Goal: Task Accomplishment & Management: Manage account settings

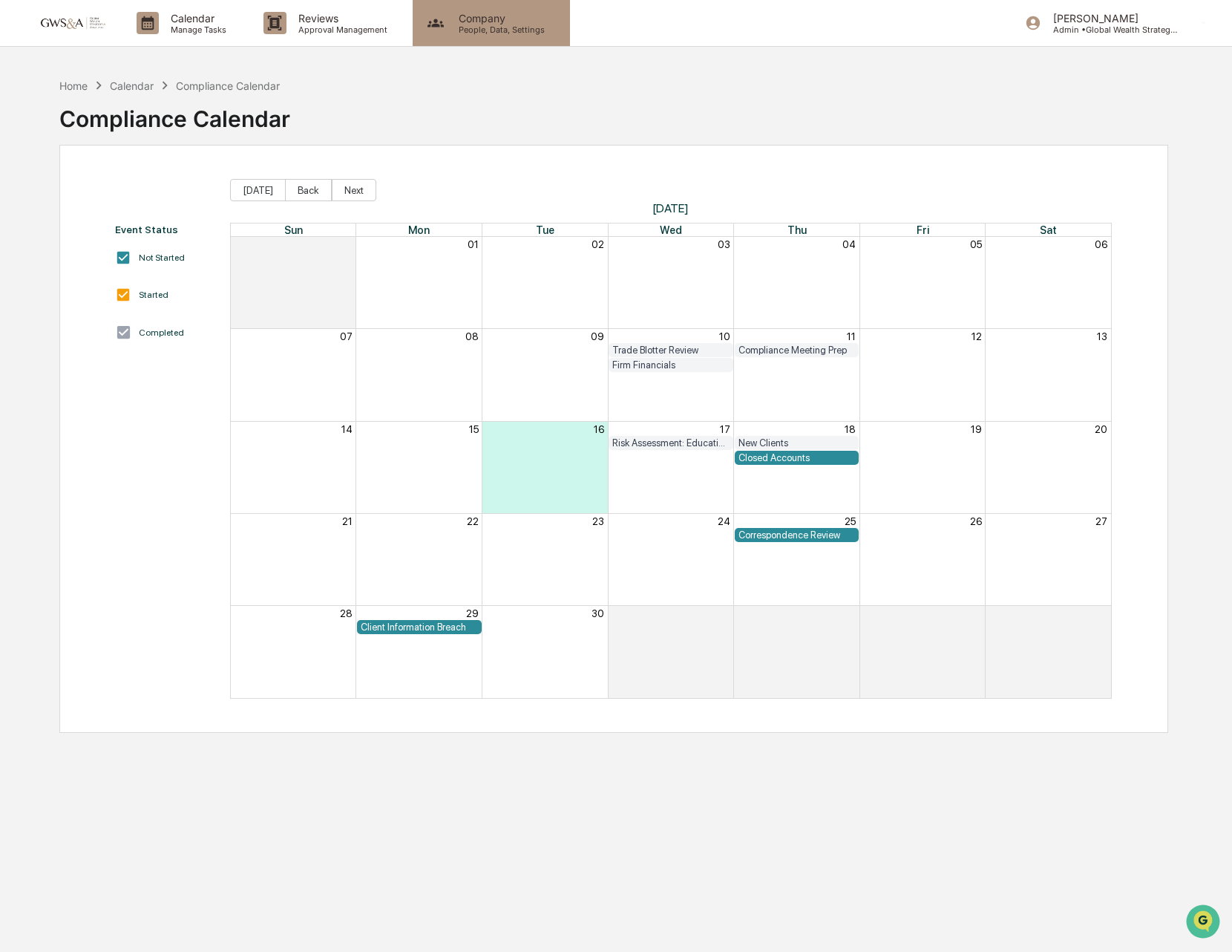
click at [501, 29] on p "People, Data, Settings" at bounding box center [500, 30] width 105 height 10
click at [359, 27] on p "Approval Management" at bounding box center [341, 30] width 109 height 10
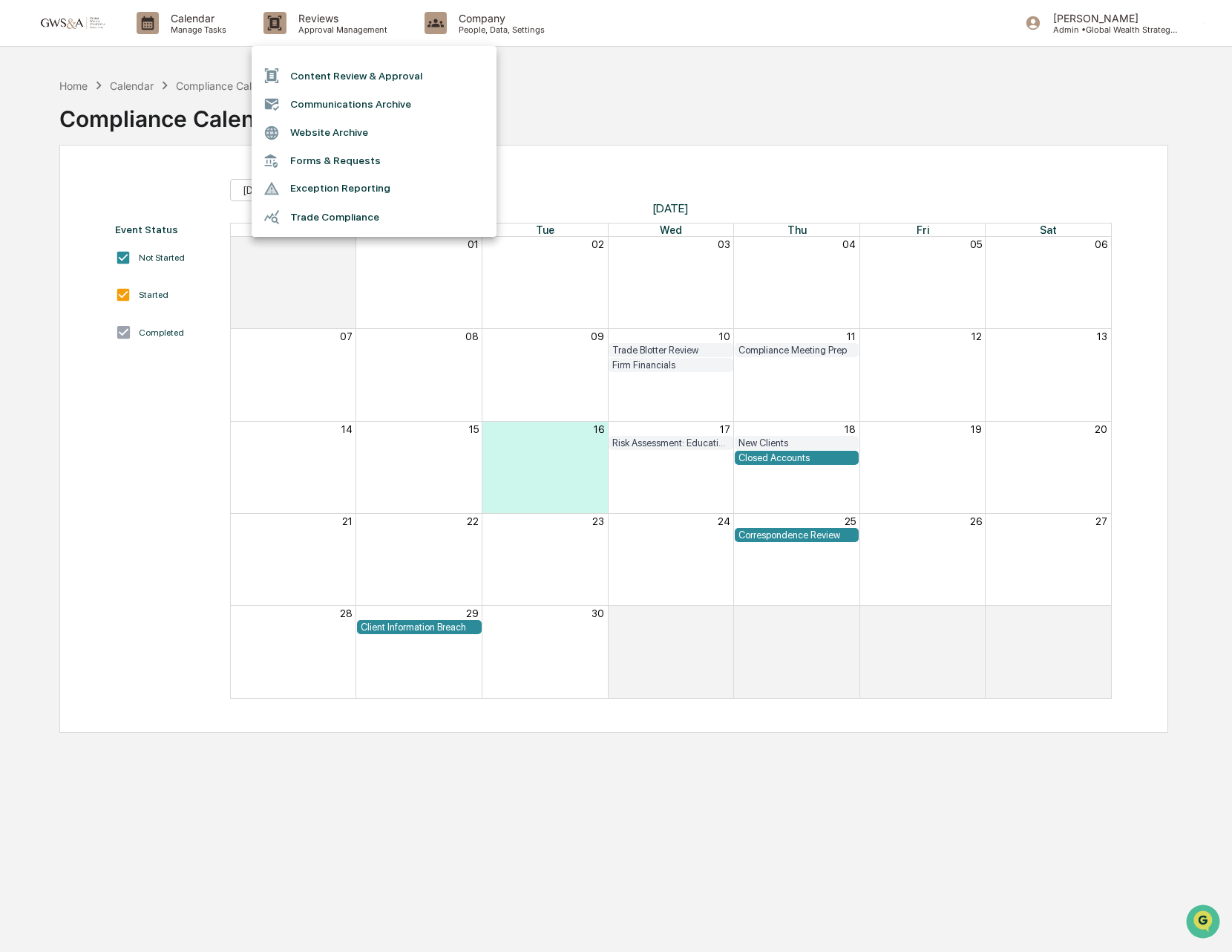
click at [333, 105] on li "Communications Archive" at bounding box center [374, 103] width 245 height 28
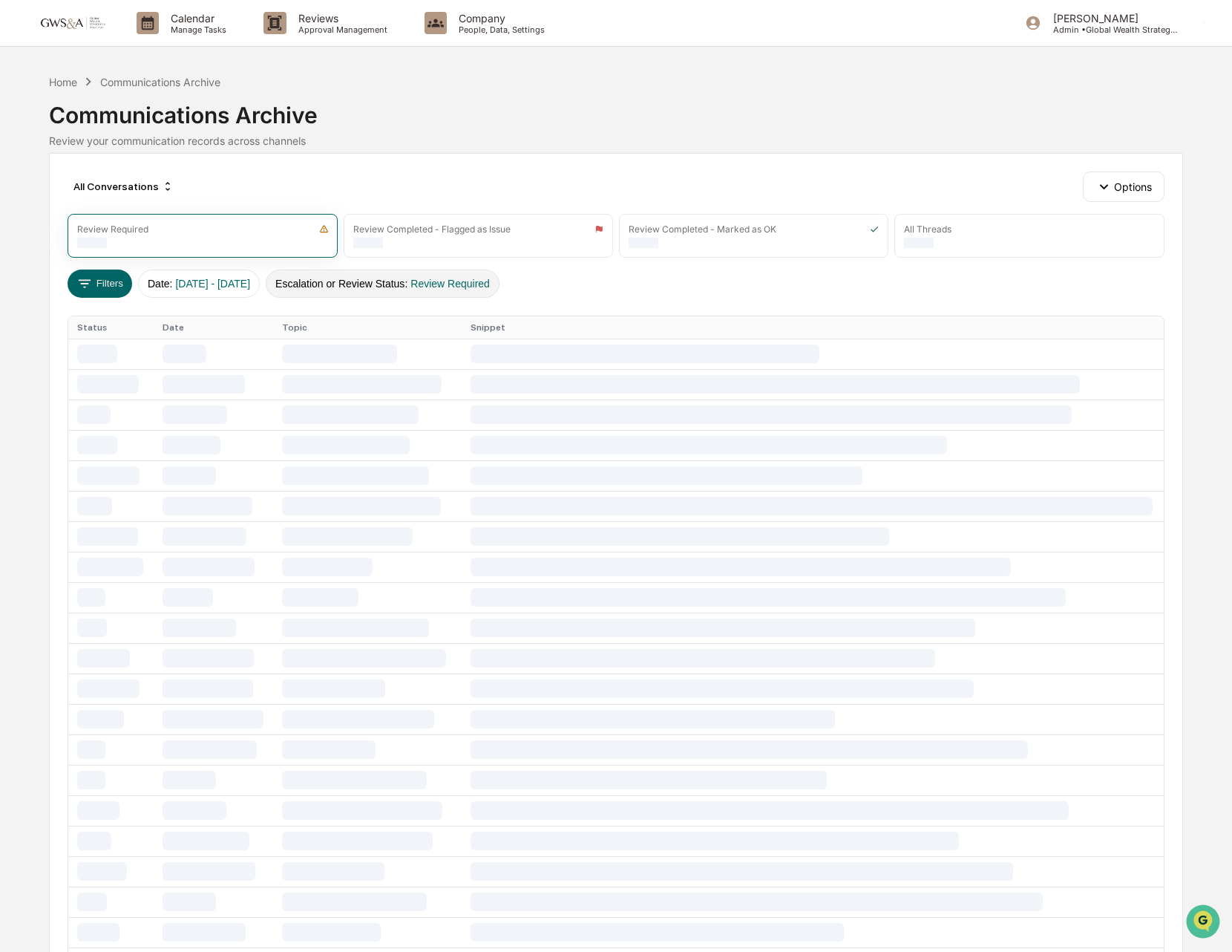
click at [465, 288] on span "Review Required" at bounding box center [450, 284] width 79 height 12
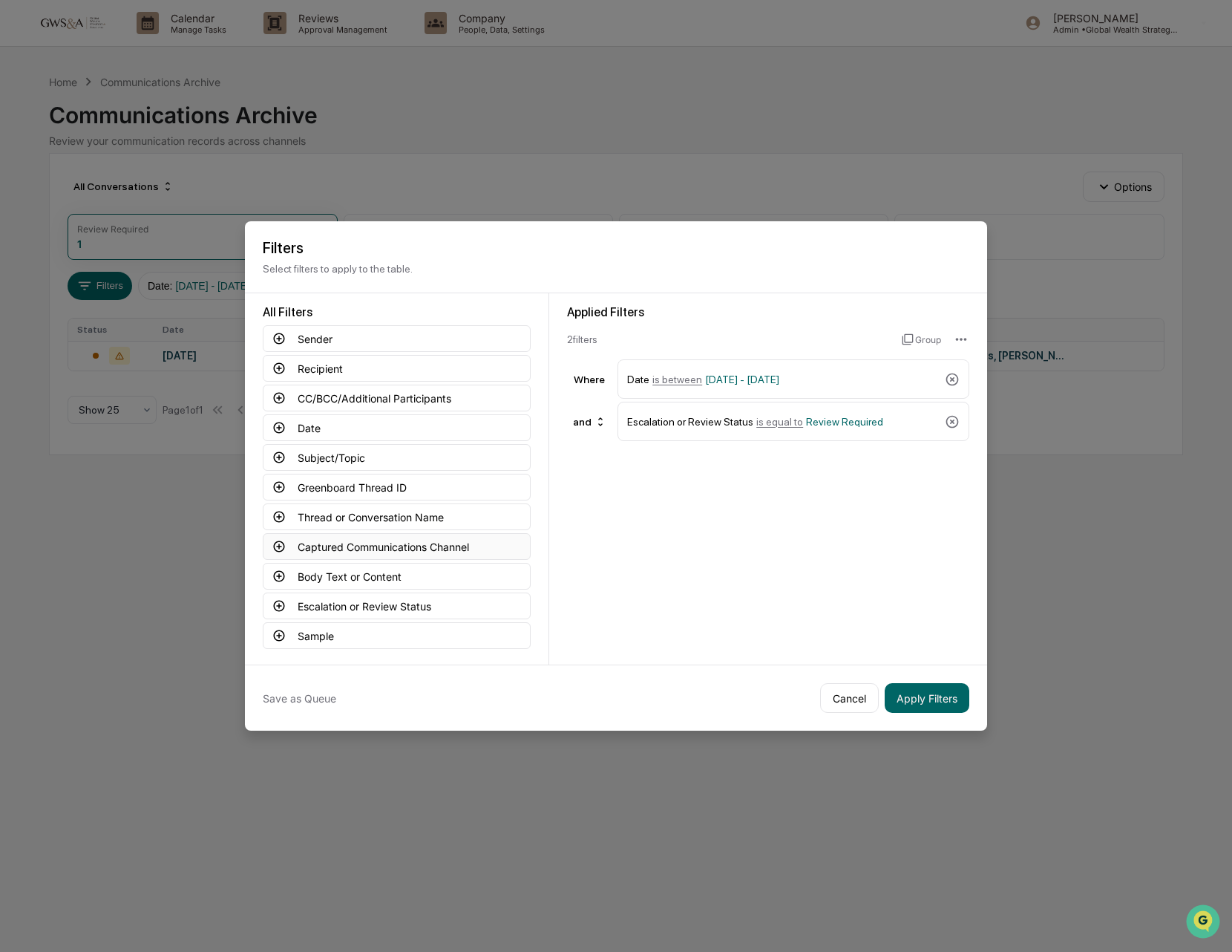
click at [289, 546] on button "Captured Communications Channel" at bounding box center [397, 545] width 268 height 26
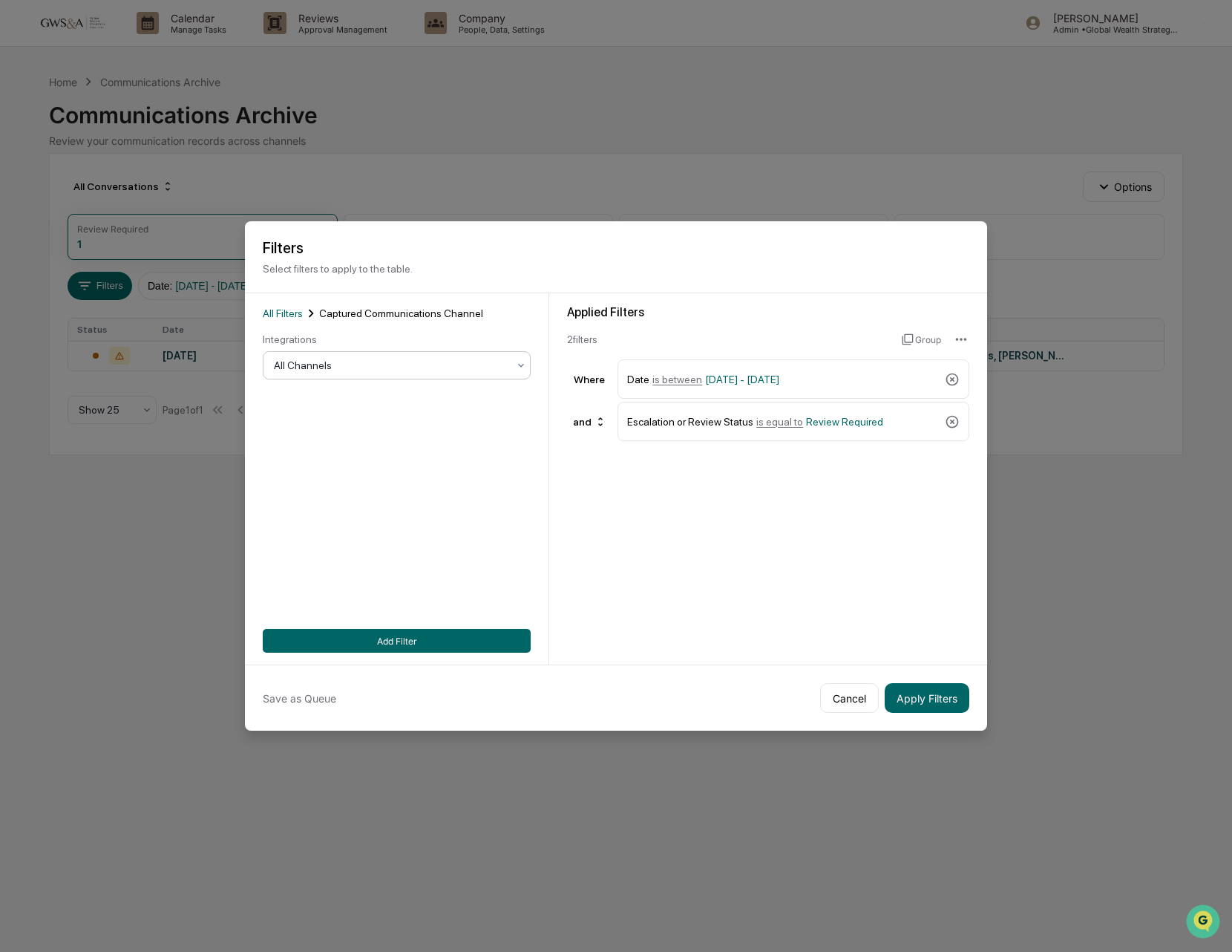
click at [301, 373] on div at bounding box center [390, 365] width 234 height 15
click at [500, 637] on button "Add Filter" at bounding box center [397, 641] width 268 height 24
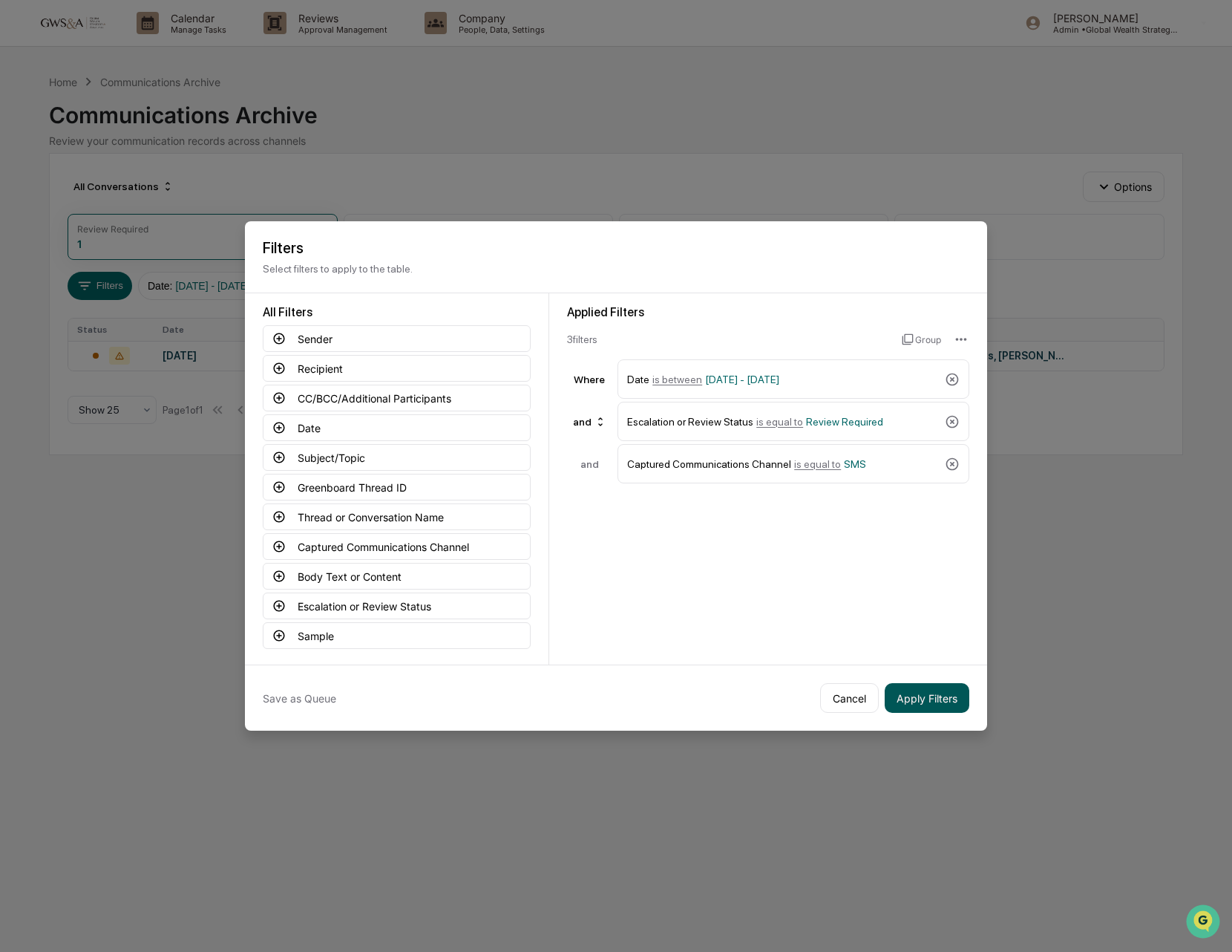
click at [914, 700] on button "Apply Filters" at bounding box center [927, 697] width 85 height 30
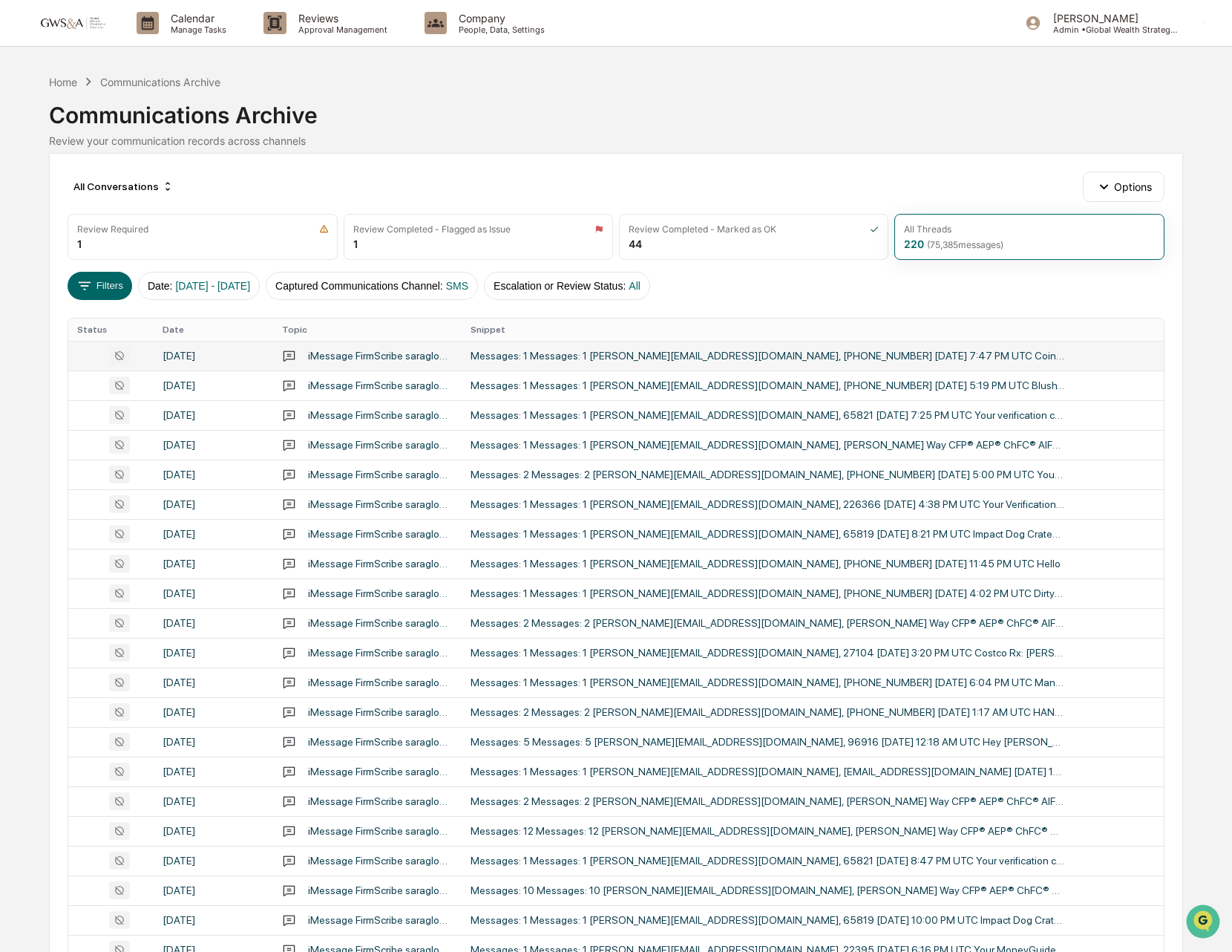
click at [117, 355] on icon at bounding box center [119, 355] width 9 height 9
click at [42, 348] on div "Calendar Manage Tasks Reviews Approval Management Company People, Data, Setting…" at bounding box center [616, 584] width 1232 height 1168
click at [123, 350] on icon at bounding box center [120, 355] width 21 height 18
click at [34, 343] on div "Calendar Manage Tasks Reviews Approval Management Company People, Data, Setting…" at bounding box center [616, 584] width 1232 height 1168
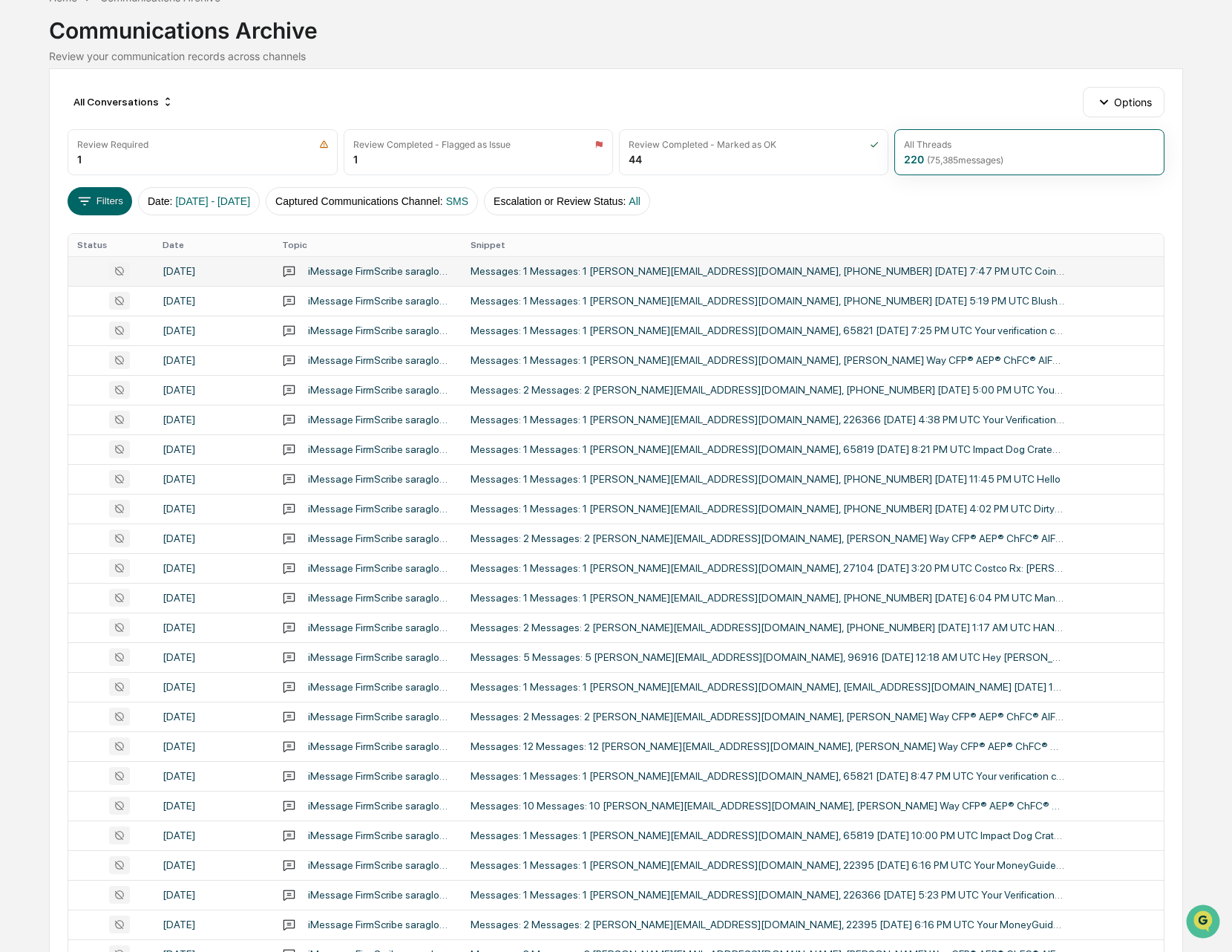
scroll to position [17, 0]
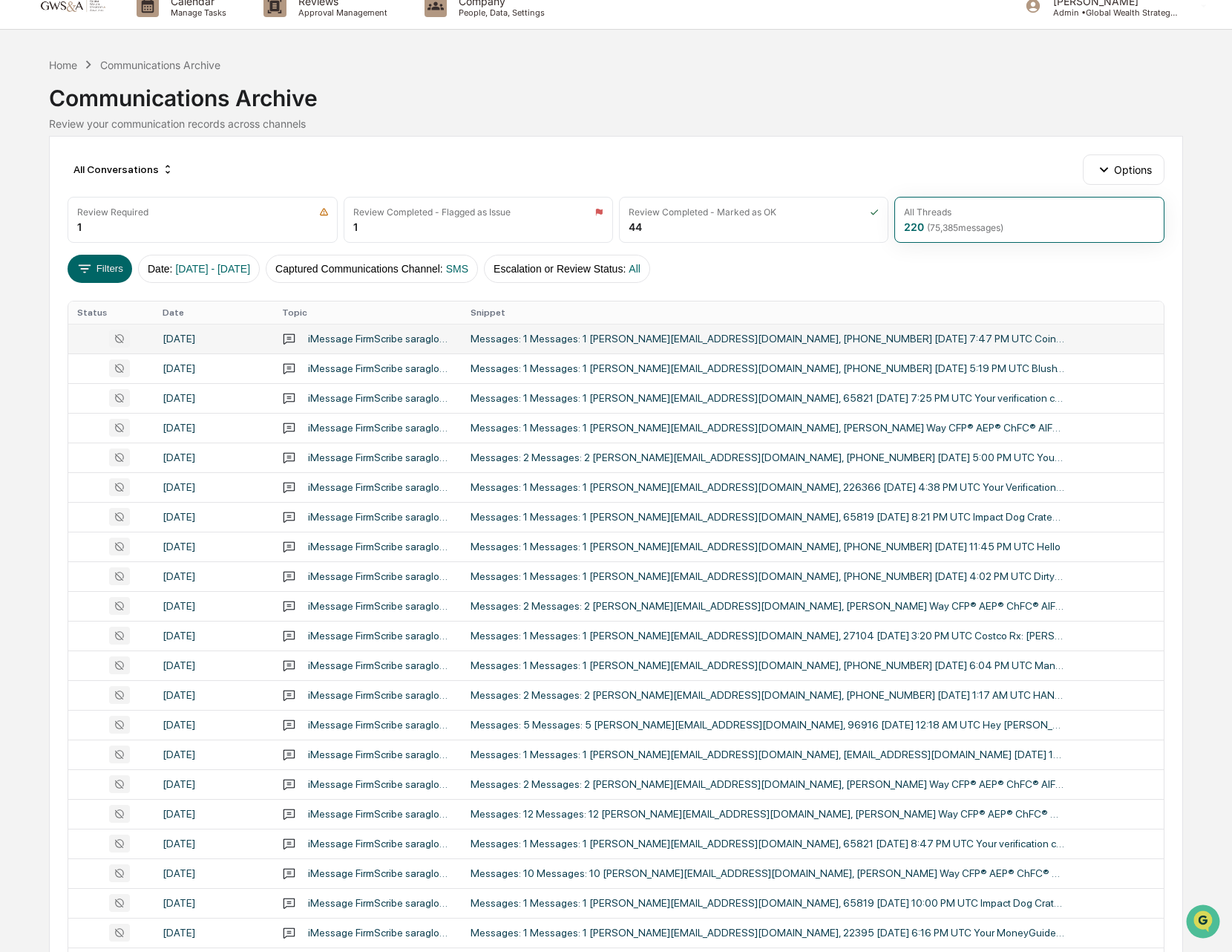
drag, startPoint x: 205, startPoint y: 202, endPoint x: 238, endPoint y: 200, distance: 33.1
click at [205, 202] on div "Review Required 1" at bounding box center [202, 220] width 269 height 46
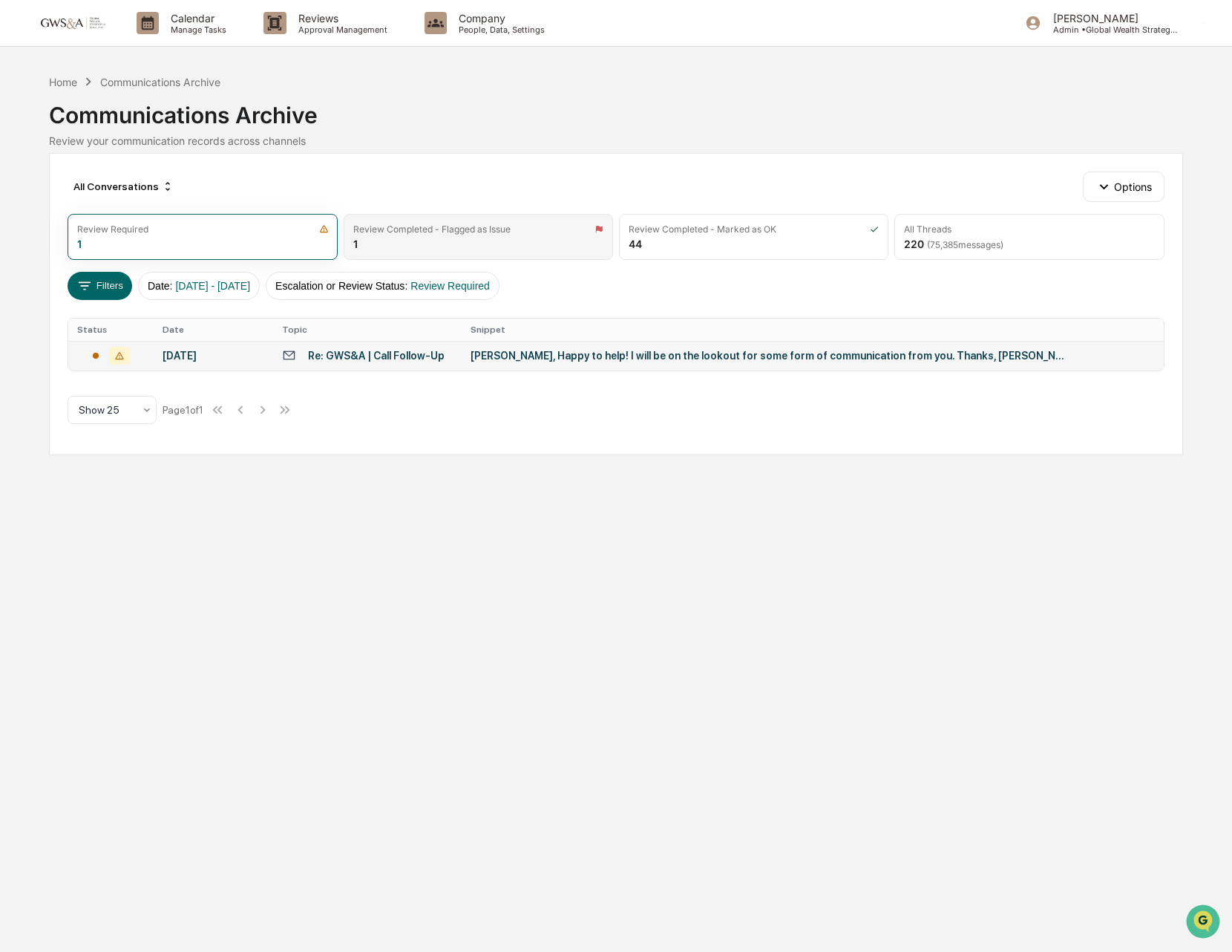
click at [469, 236] on div "Review Completed - Flagged as Issue 1" at bounding box center [477, 237] width 269 height 46
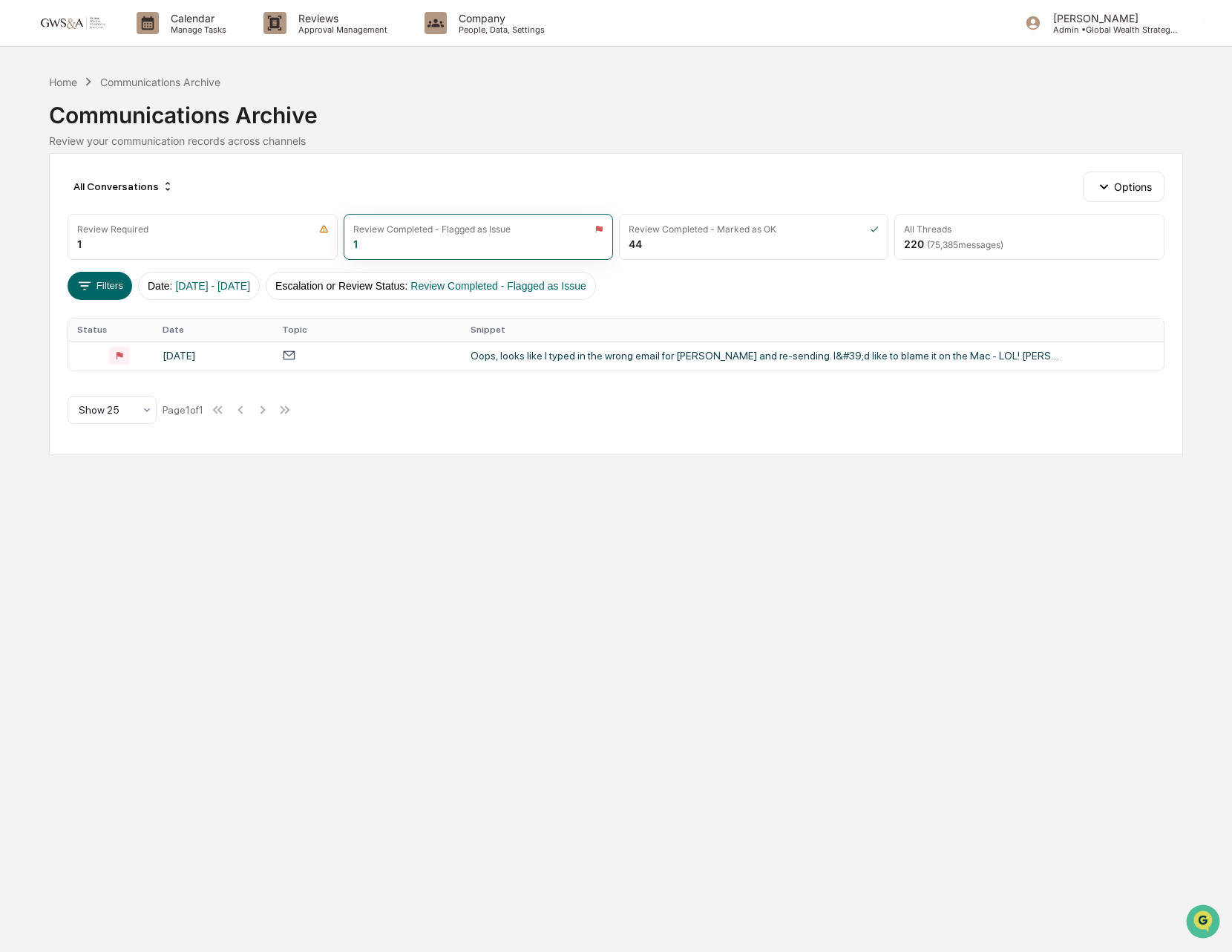
click at [102, 18] on img at bounding box center [71, 23] width 71 height 14
